Goal: Navigation & Orientation: Find specific page/section

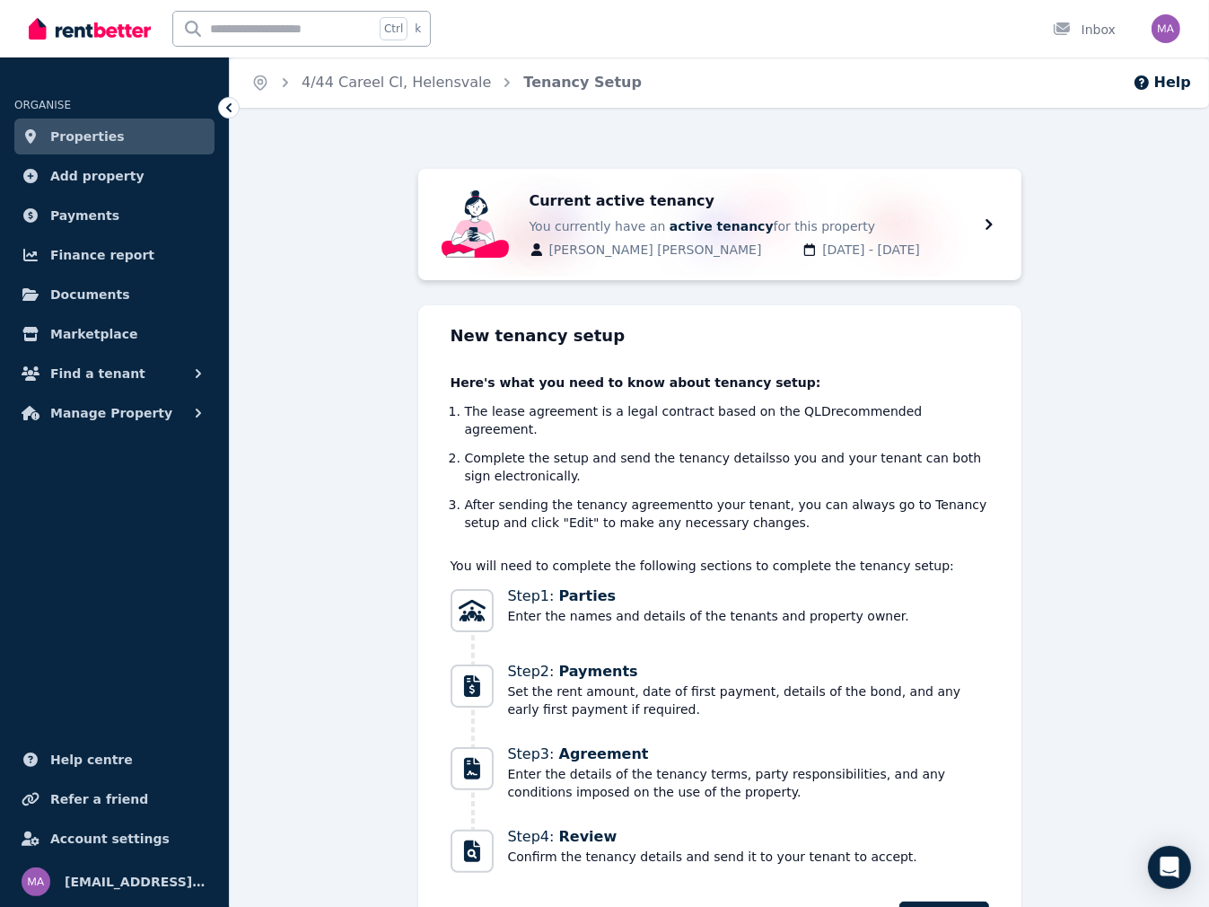
click at [106, 145] on span "Properties" at bounding box center [87, 137] width 75 height 22
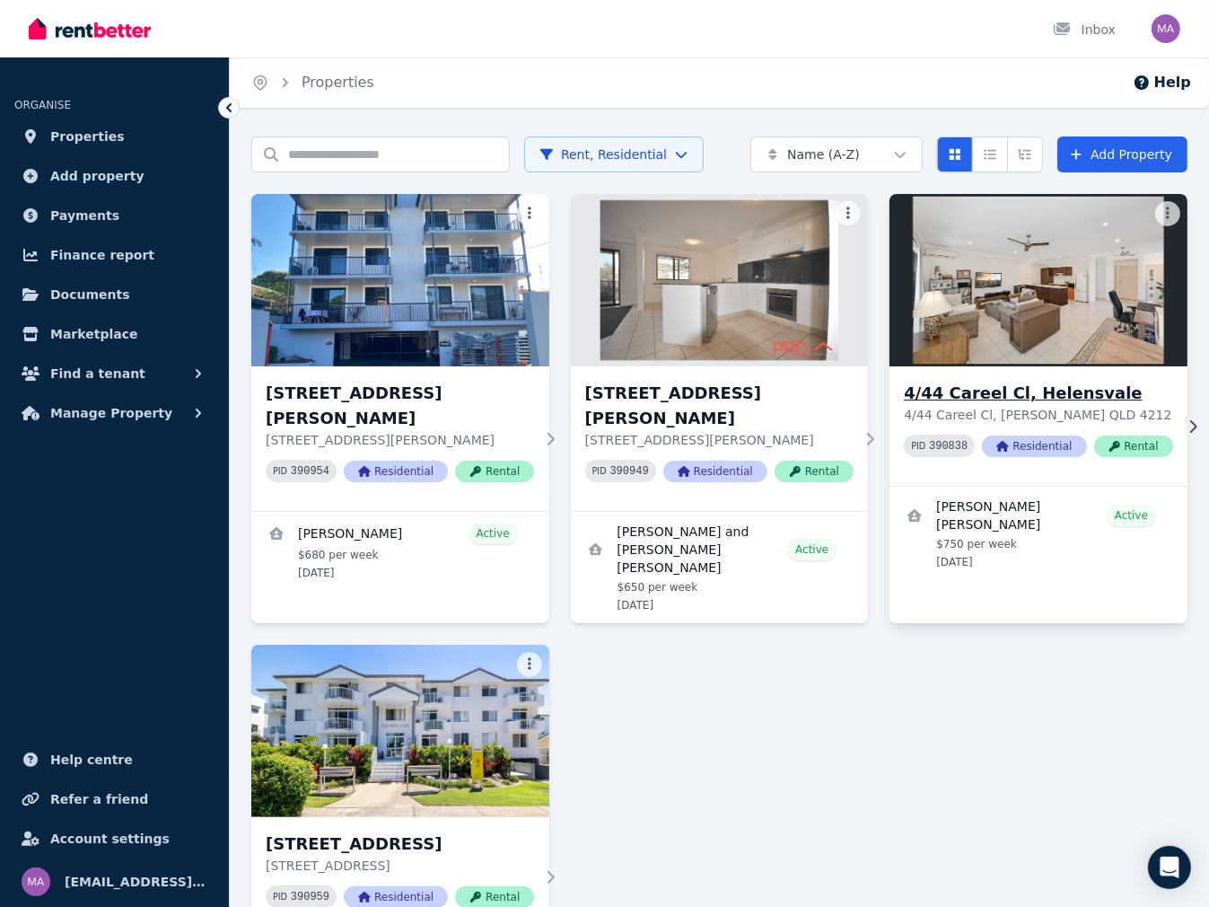
click at [980, 399] on h3 "4/44 Careel Cl, Helensvale" at bounding box center [1038, 393] width 268 height 25
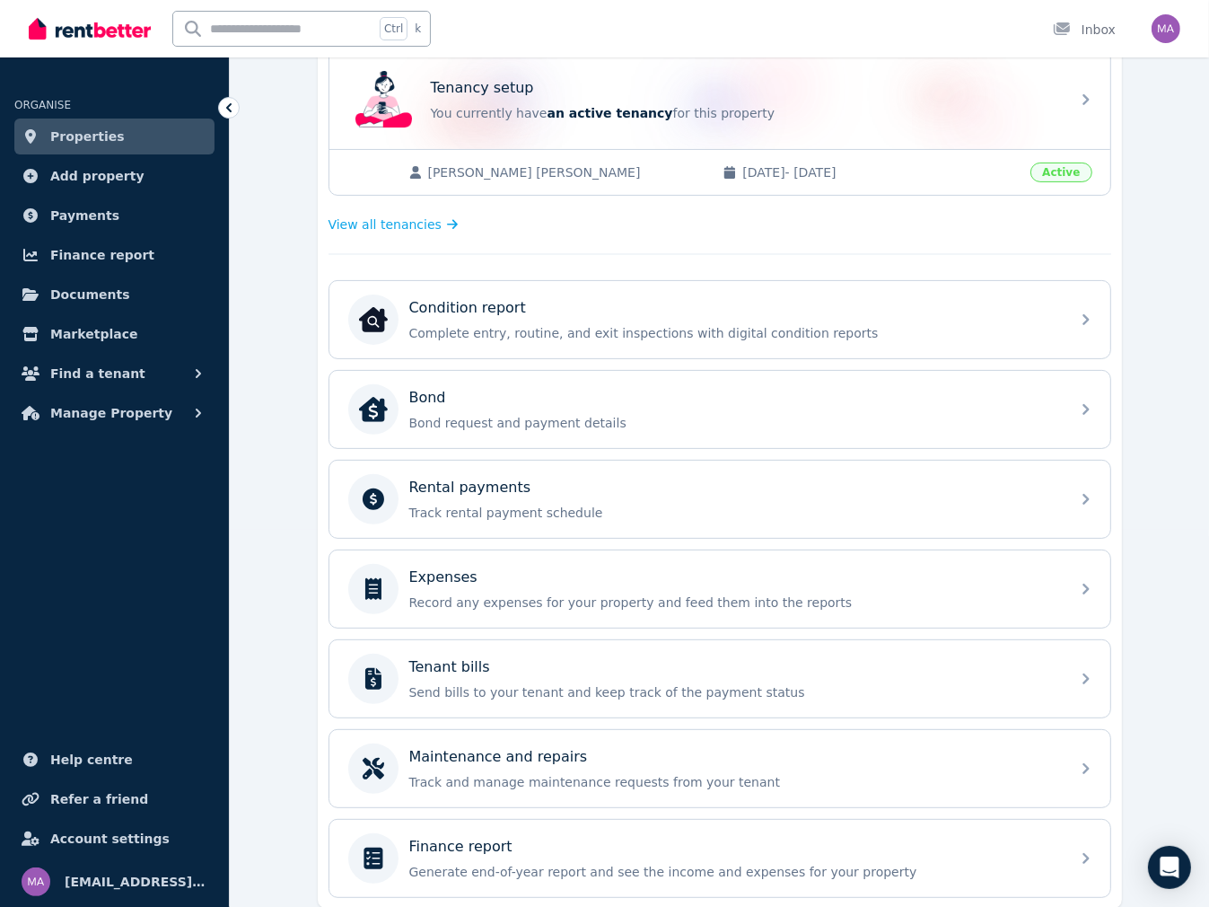
scroll to position [439, 0]
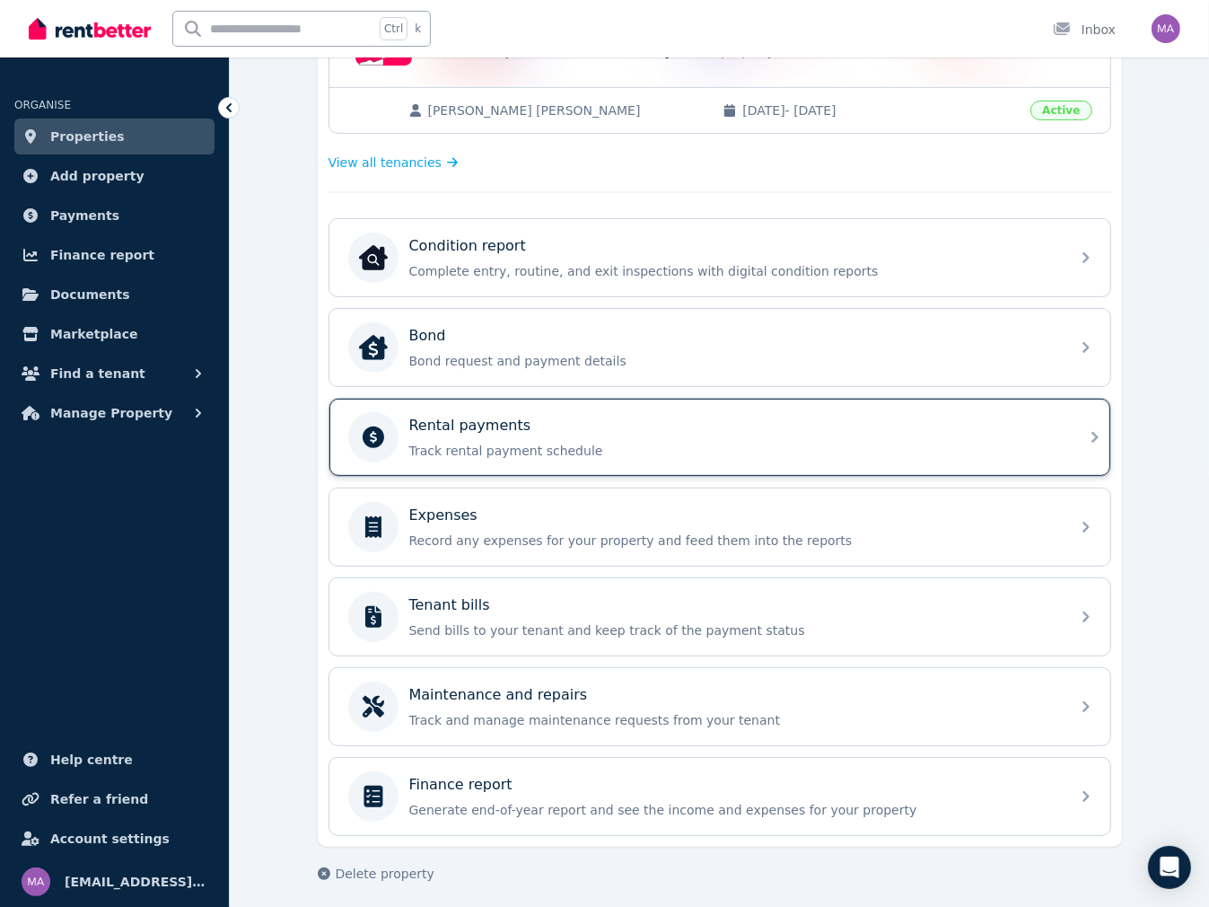
click at [490, 442] on p "Track rental payment schedule" at bounding box center [734, 451] width 650 height 18
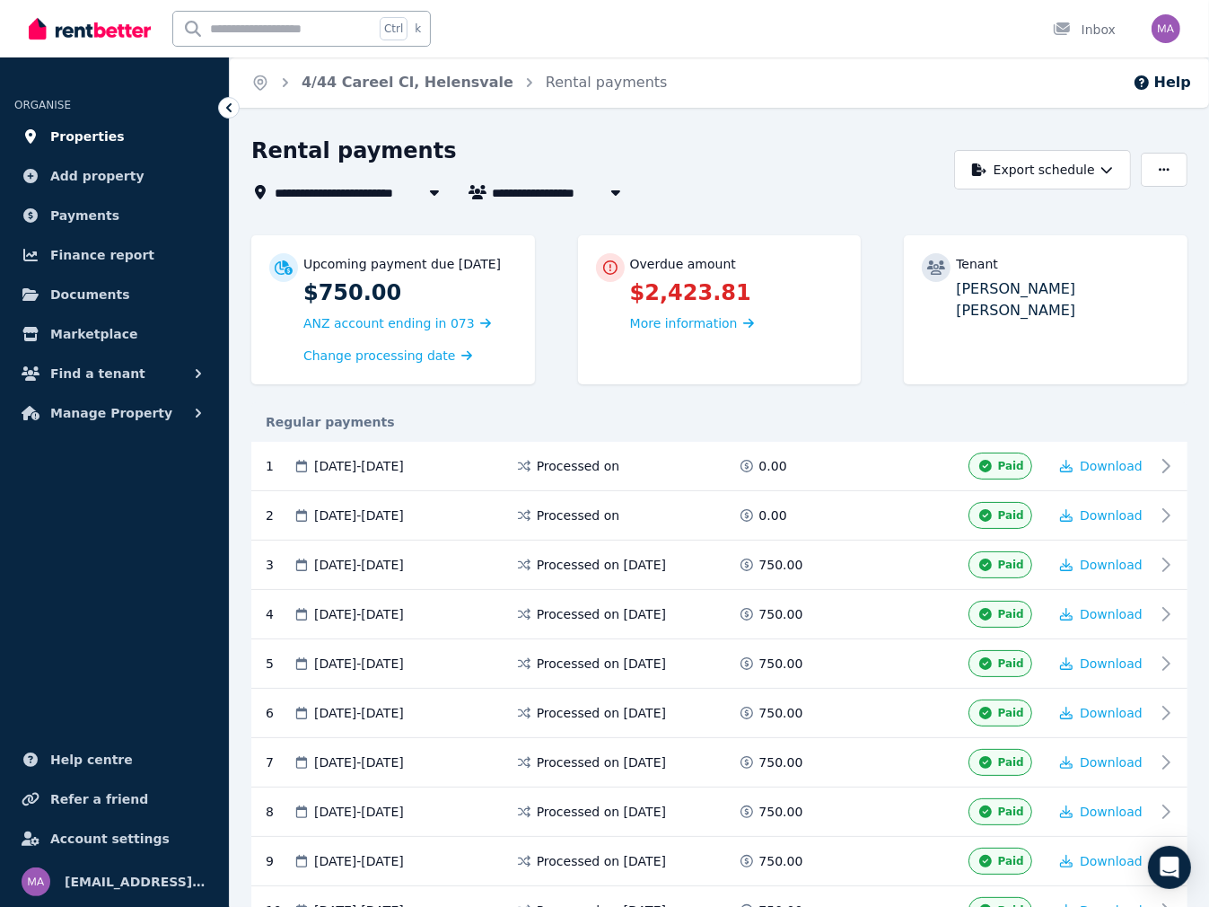
click at [101, 138] on span "Properties" at bounding box center [87, 137] width 75 height 22
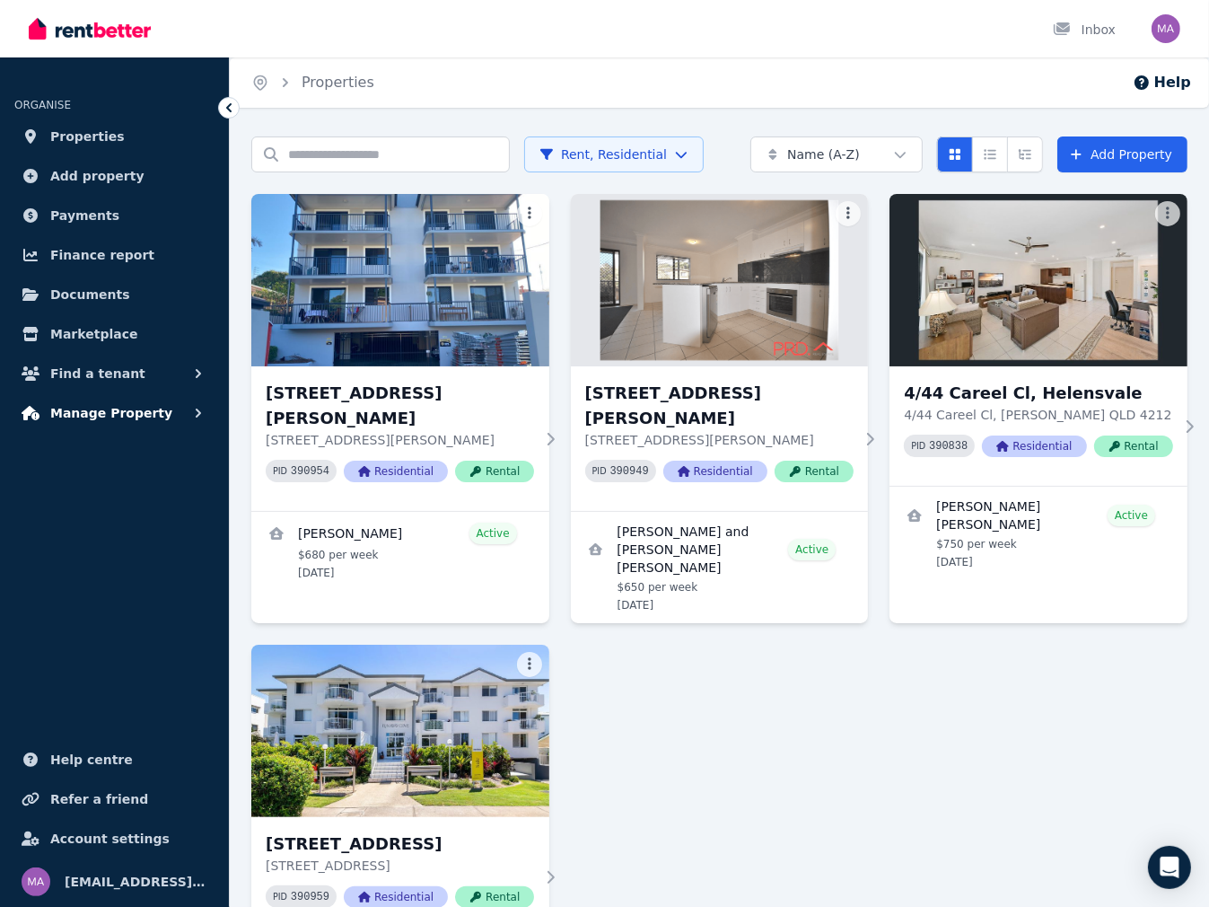
click at [99, 417] on span "Manage Property" at bounding box center [111, 413] width 122 height 22
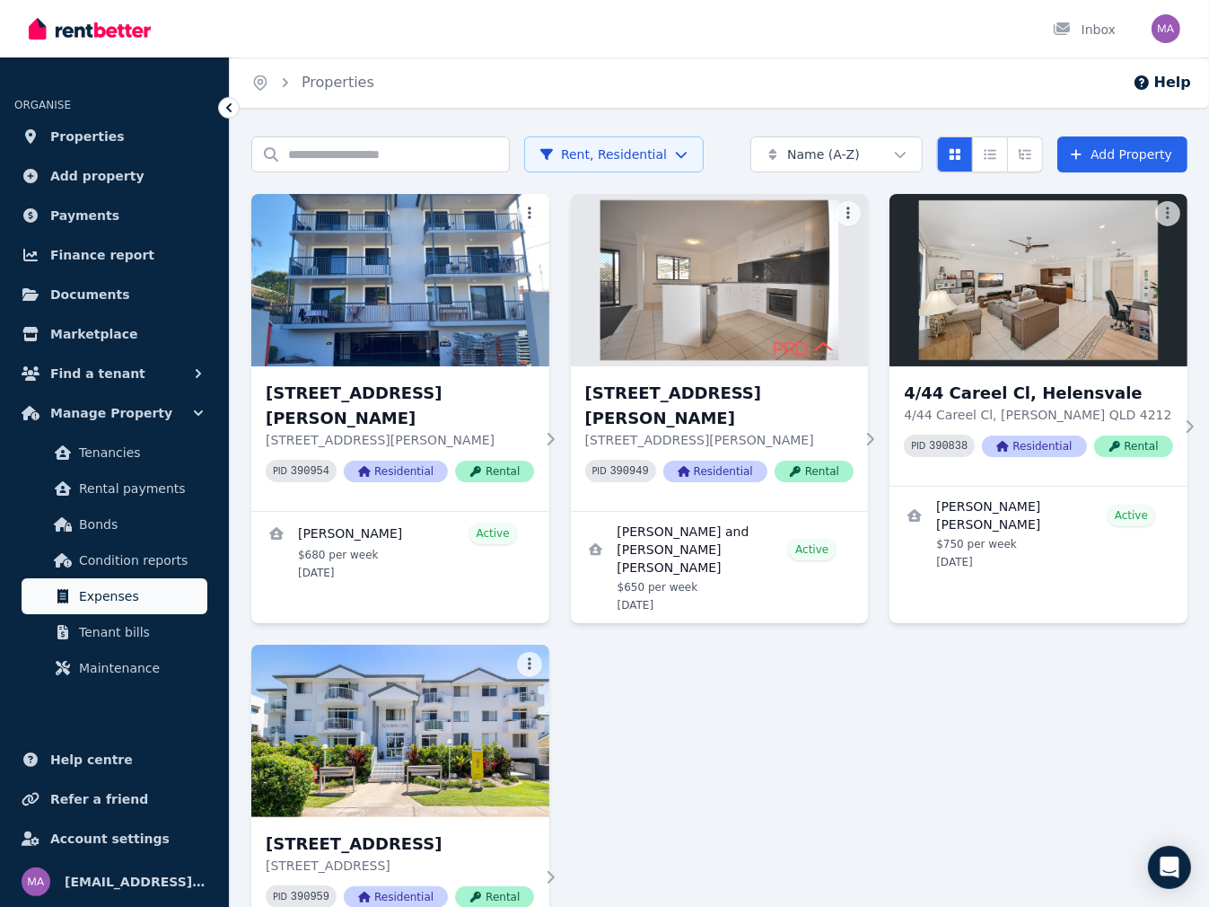
click at [122, 606] on span "Expenses" at bounding box center [139, 596] width 121 height 22
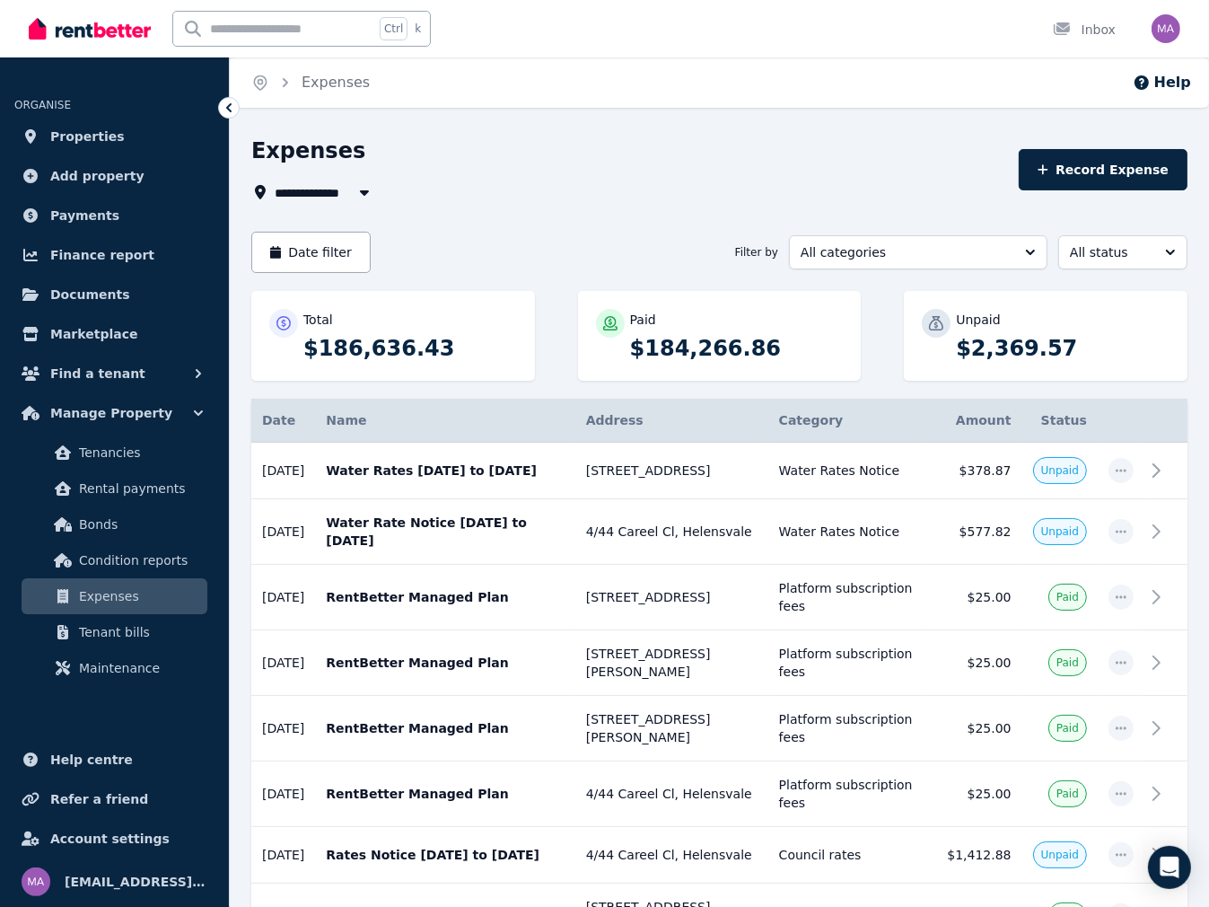
click at [315, 191] on span "All Properties" at bounding box center [333, 192] width 116 height 22
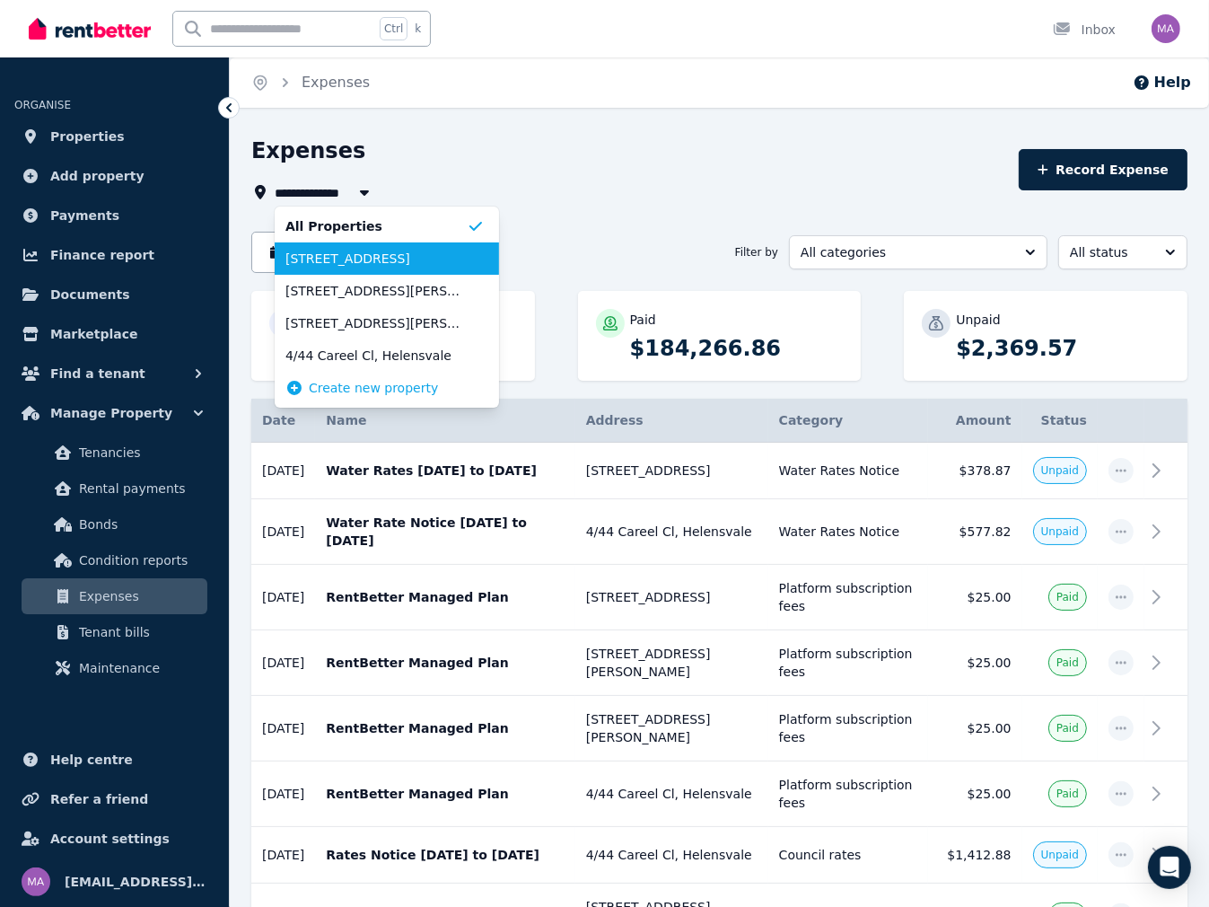
click at [334, 250] on span "[STREET_ADDRESS]" at bounding box center [376, 259] width 181 height 18
type input "**********"
